Goal: Use online tool/utility

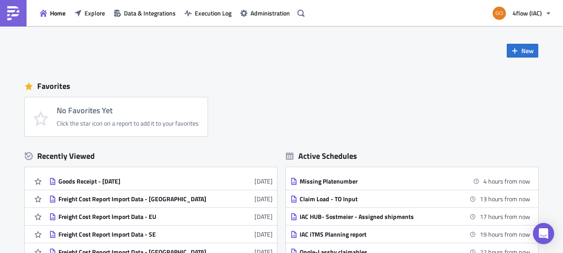
click at [302, 82] on div "Favorites" at bounding box center [282, 86] width 514 height 13
click at [96, 15] on span "Explore" at bounding box center [95, 12] width 20 height 9
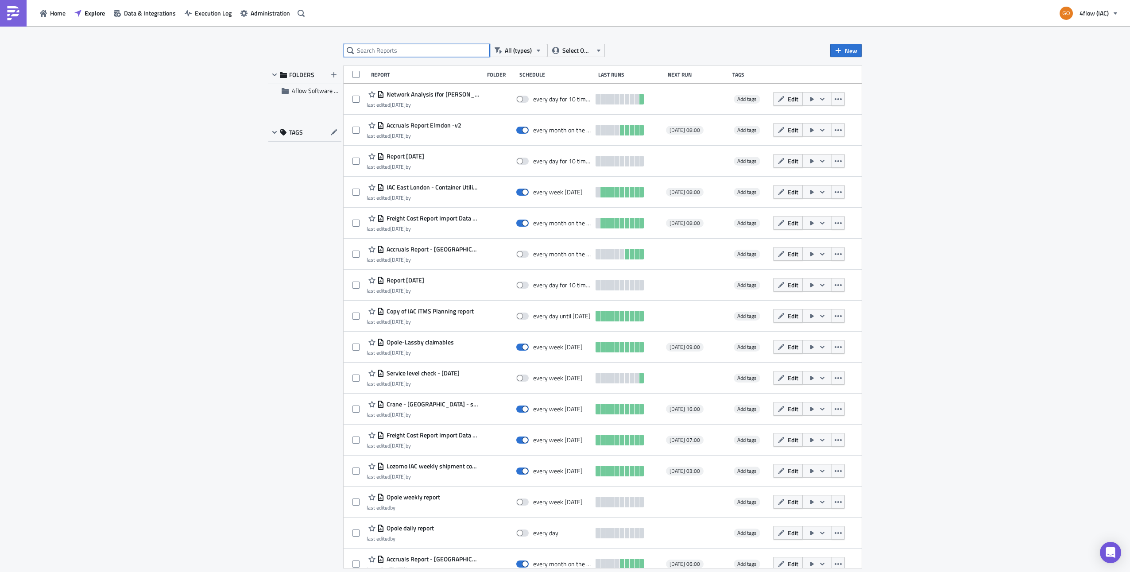
click at [419, 57] on input "text" at bounding box center [417, 50] width 146 height 13
type input "g"
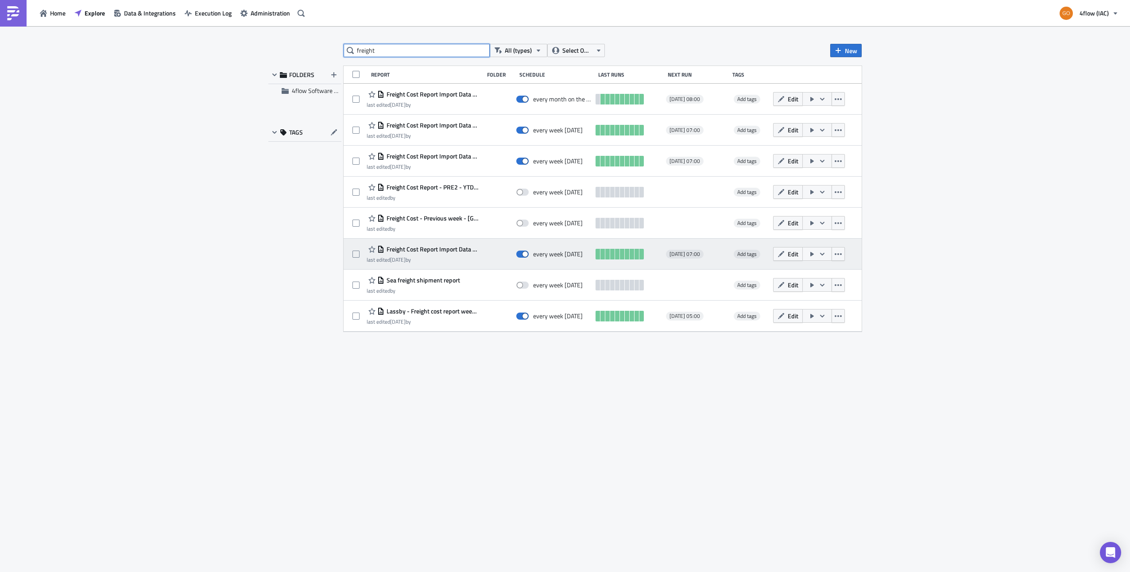
type input "freight"
click at [445, 248] on span "Freight Cost Report Import Data - EU" at bounding box center [431, 249] width 95 height 8
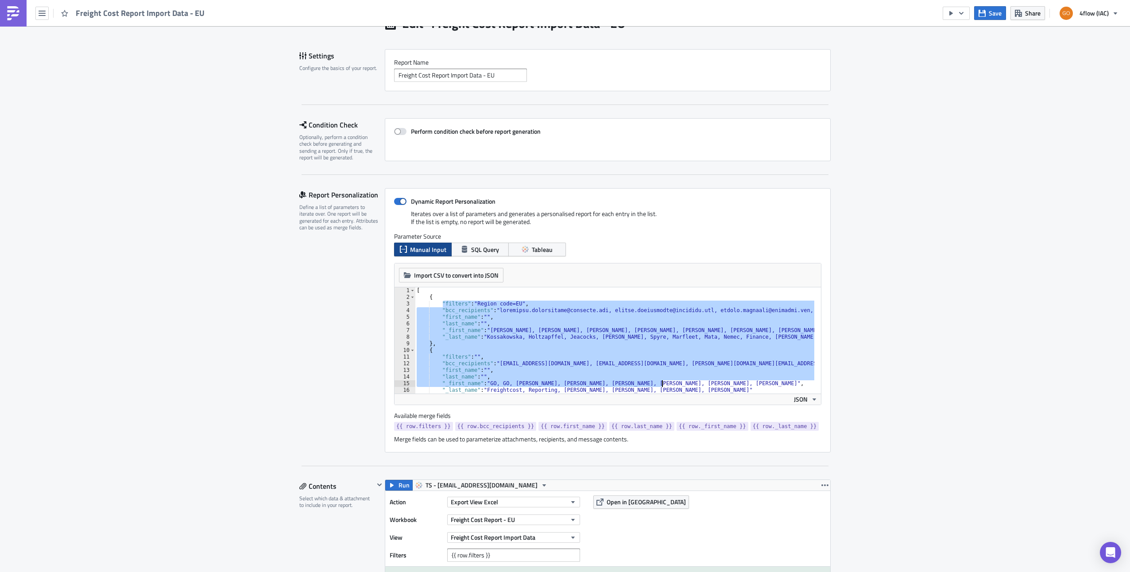
drag, startPoint x: 439, startPoint y: 303, endPoint x: 744, endPoint y: 384, distance: 315.2
click at [563, 253] on div ""filters": "Region code=EU", 1 2 3 4 5 6 7 8 9 10 11 12 13 14 15 16 17 [ { "fil…" at bounding box center [608, 340] width 426 height 106
click at [563, 253] on div ""last_name": "", "_first_name": "GO, GO, [PERSON_NAME], [PERSON_NAME], [PERSON_…" at bounding box center [608, 340] width 426 height 106
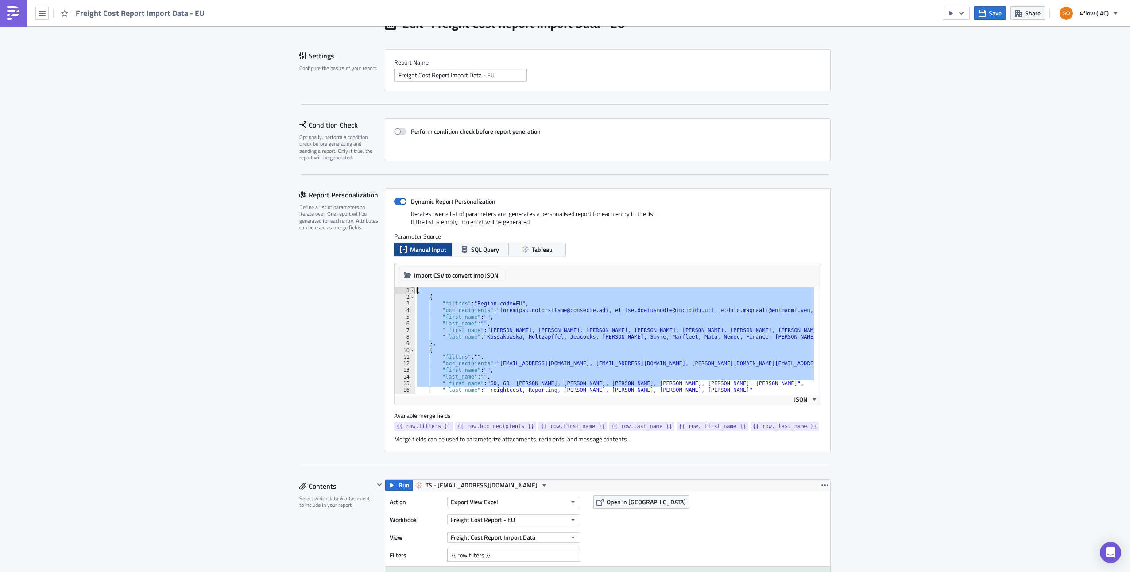
drag, startPoint x: 687, startPoint y: 384, endPoint x: 411, endPoint y: 291, distance: 292.0
click at [411, 253] on div ""_first_name": "GO, GO, [PERSON_NAME], [PERSON_NAME], [PERSON_NAME], [PERSON_NA…" at bounding box center [608, 340] width 426 height 106
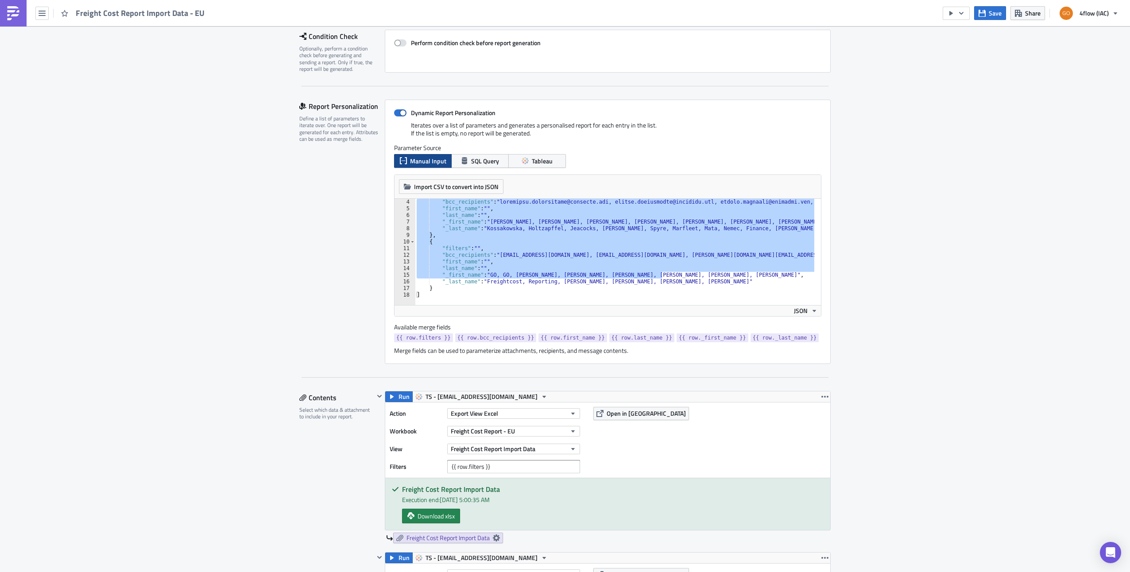
scroll to position [19, 0]
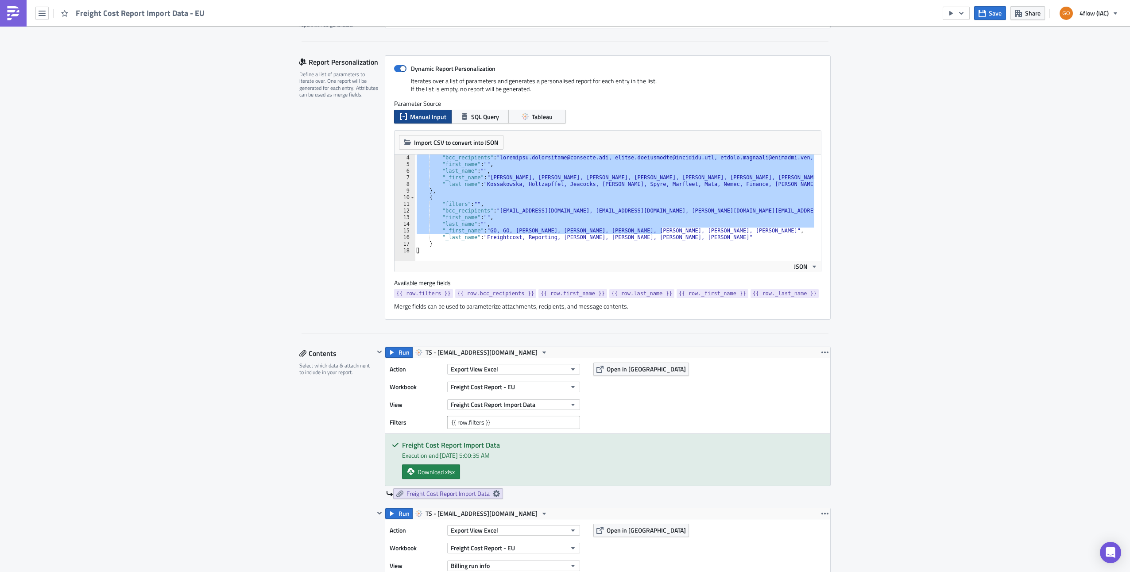
type textarea ""_last_name": "Freightcost, Reporting, [PERSON_NAME], [PERSON_NAME], [PERSON_NA…"
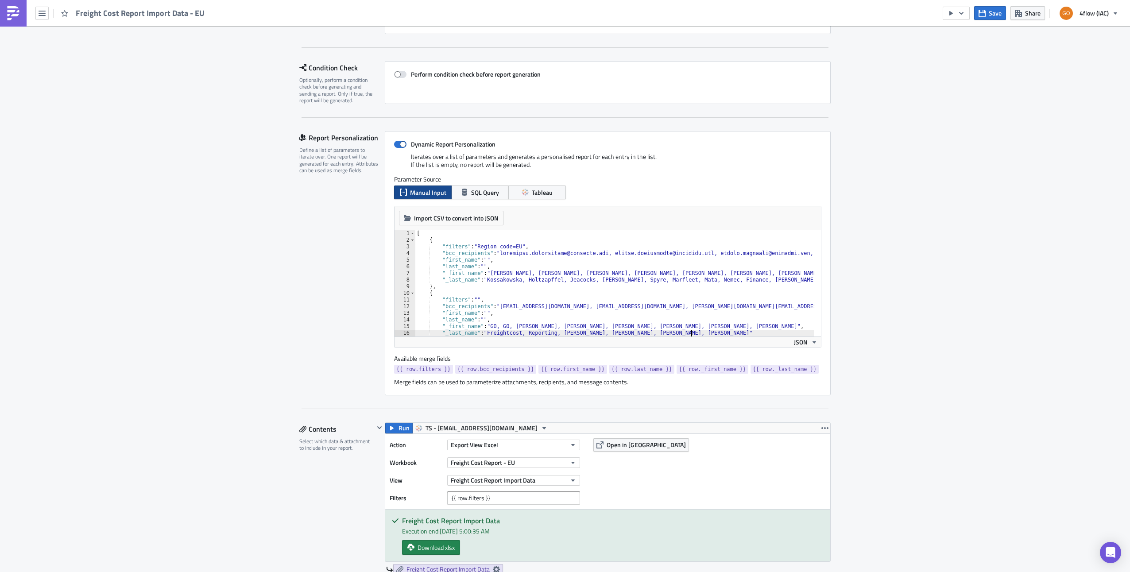
scroll to position [44, 0]
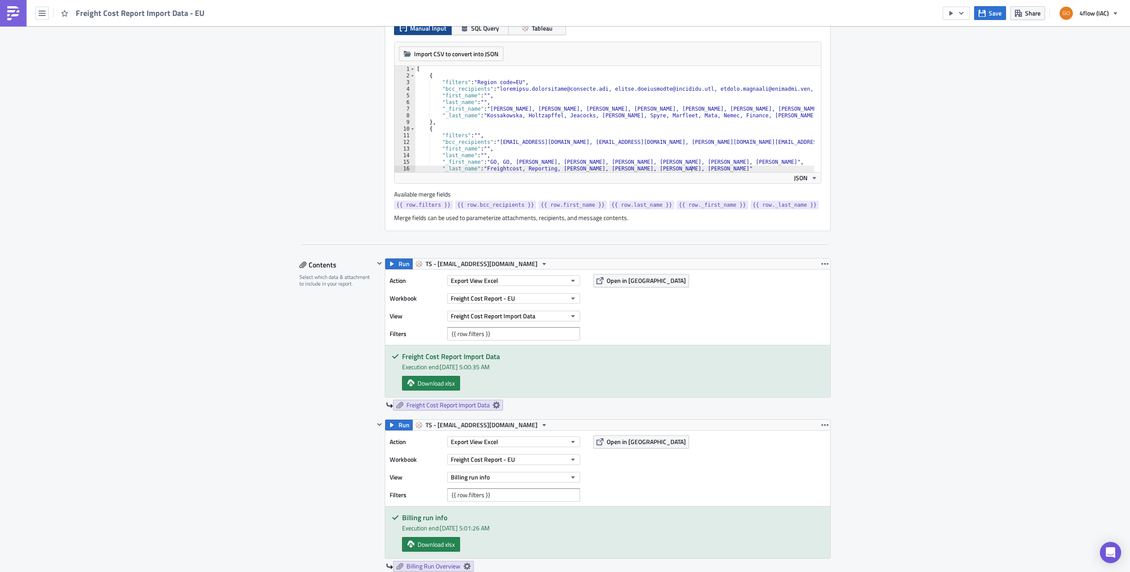
scroll to position [0, 0]
